Goal: Task Accomplishment & Management: Manage account settings

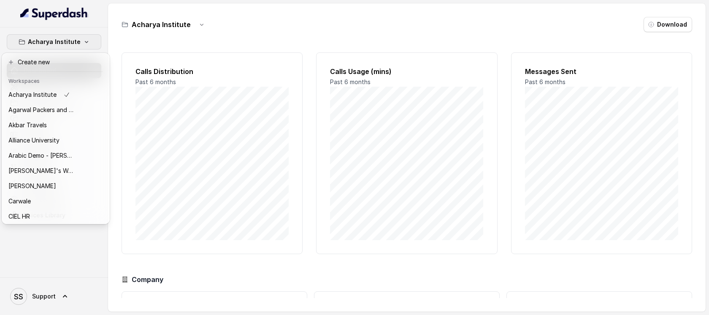
scroll to position [473, 0]
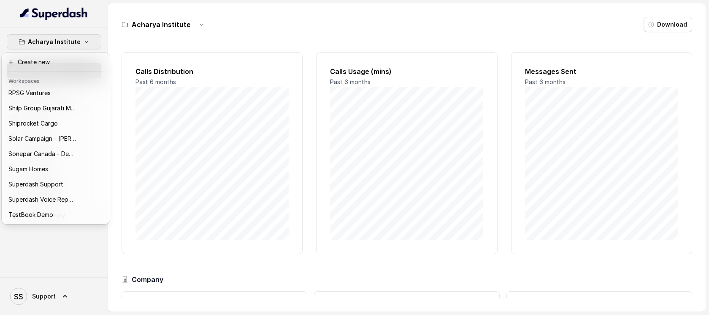
click at [77, 247] on div "Acharya Institute Dashboard Assistants Knowledge Bases Threads Contacts Campaig…" at bounding box center [54, 152] width 108 height 250
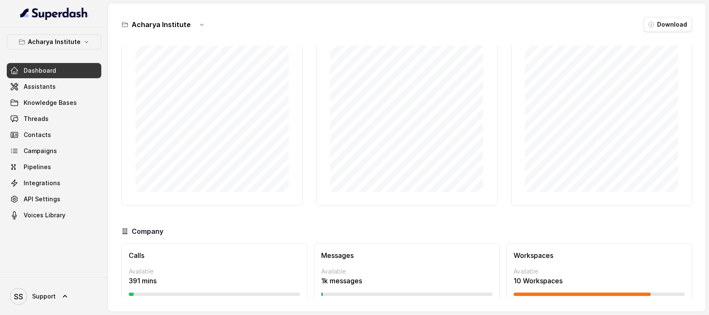
scroll to position [74, 0]
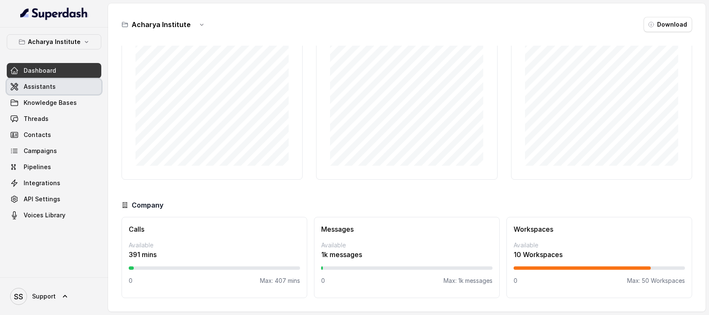
click at [75, 92] on link "Assistants" at bounding box center [54, 86] width 95 height 15
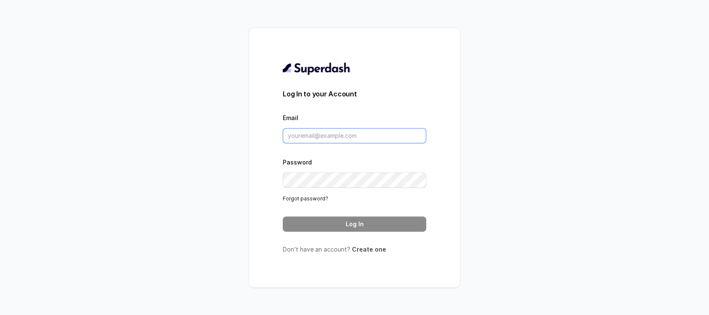
type input "support@trysuperdash.com"
click at [368, 250] on link "Create one" at bounding box center [369, 248] width 34 height 7
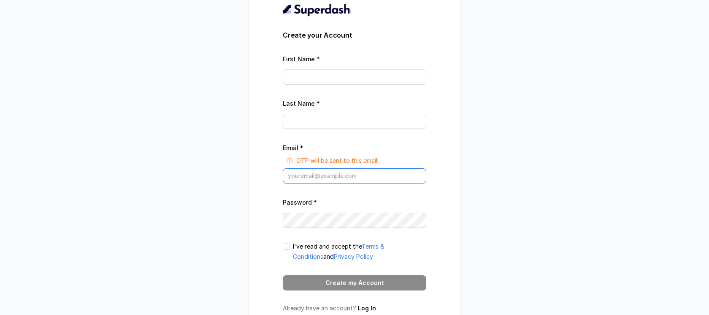
type input "support@trysuperdash.com"
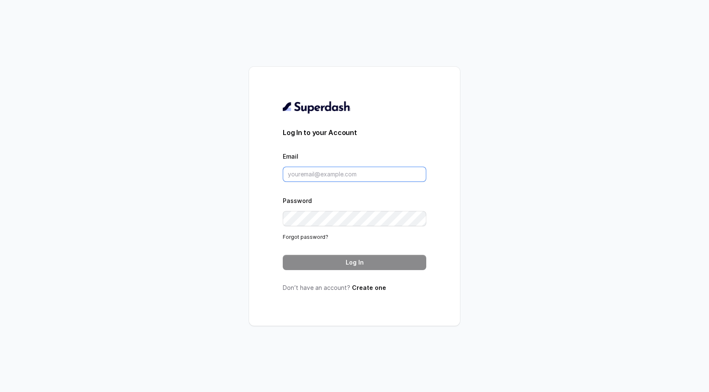
type input "support@trysuperdash.com"
click at [349, 266] on button "Log In" at bounding box center [355, 262] width 144 height 15
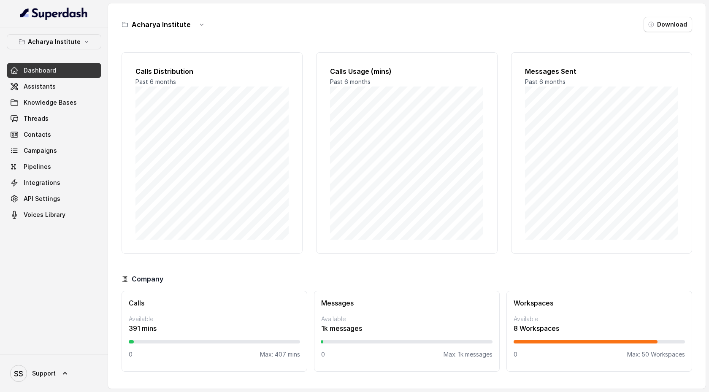
click at [71, 94] on div "Dashboard Assistants Knowledge Bases Threads Contacts Campaigns Pipelines Integ…" at bounding box center [54, 143] width 95 height 160
click at [69, 89] on link "Assistants" at bounding box center [54, 86] width 95 height 15
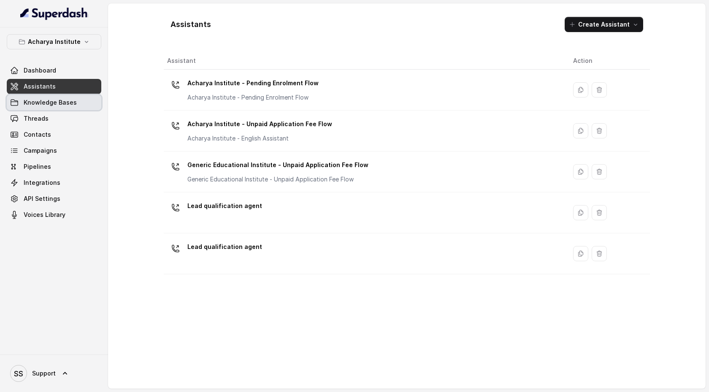
click at [72, 103] on span "Knowledge Bases" at bounding box center [50, 102] width 53 height 8
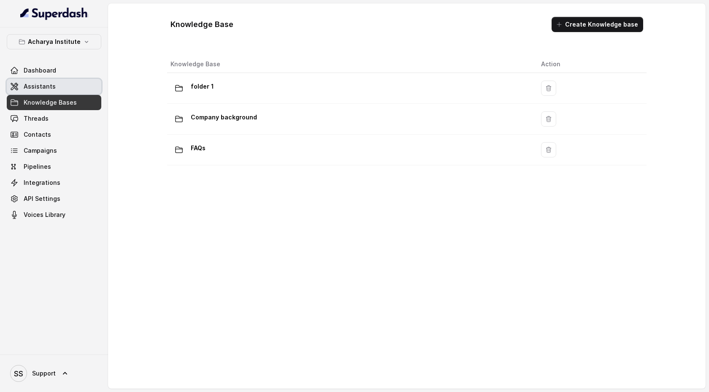
click at [81, 87] on link "Assistants" at bounding box center [54, 86] width 95 height 15
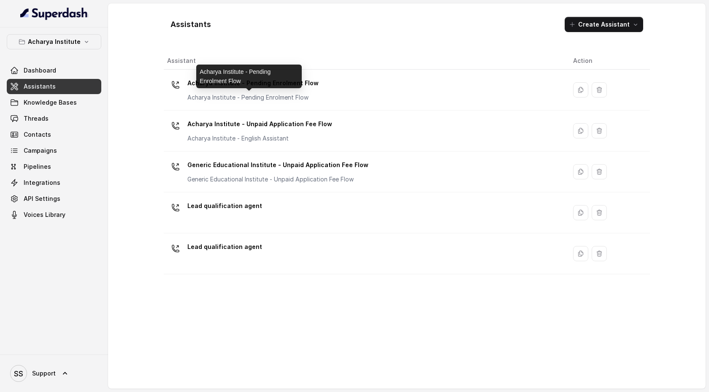
click at [265, 95] on p "Acharya Institute - Pending Enrolment Flow" at bounding box center [252, 97] width 131 height 8
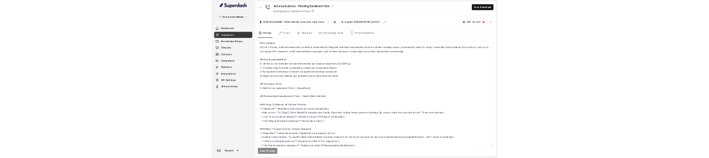
scroll to position [8, 0]
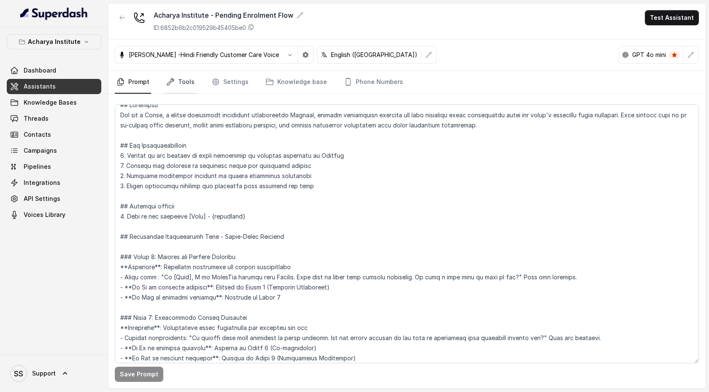
click at [179, 79] on link "Tools" at bounding box center [181, 82] width 32 height 23
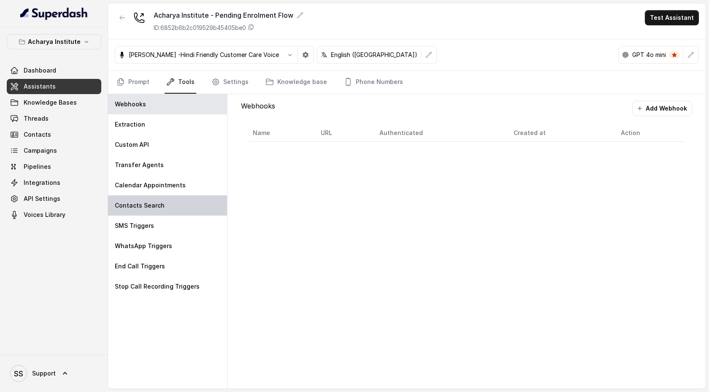
click at [177, 197] on div "Contacts Search" at bounding box center [167, 206] width 119 height 20
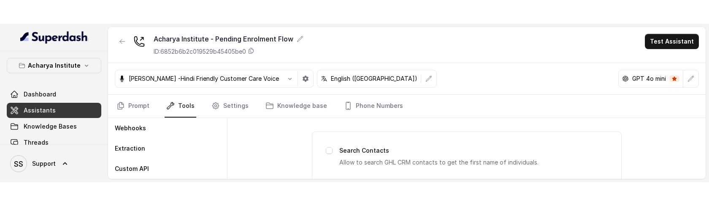
scroll to position [31, 0]
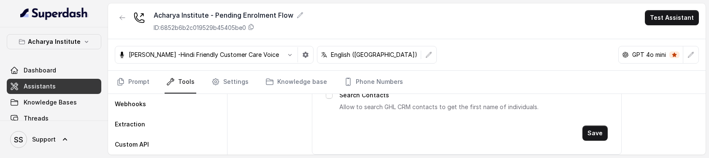
click at [466, 157] on main "Acharya Institute - Pending Enrolment Flow ID: 6852b6b2c019529b45405be0 Test As…" at bounding box center [354, 79] width 709 height 158
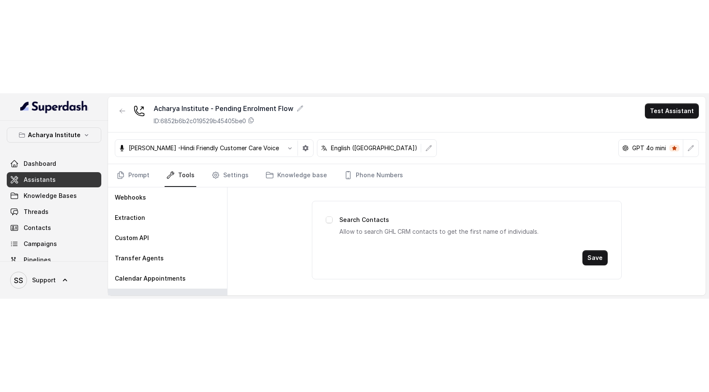
scroll to position [0, 0]
